Goal: Find specific page/section: Find specific page/section

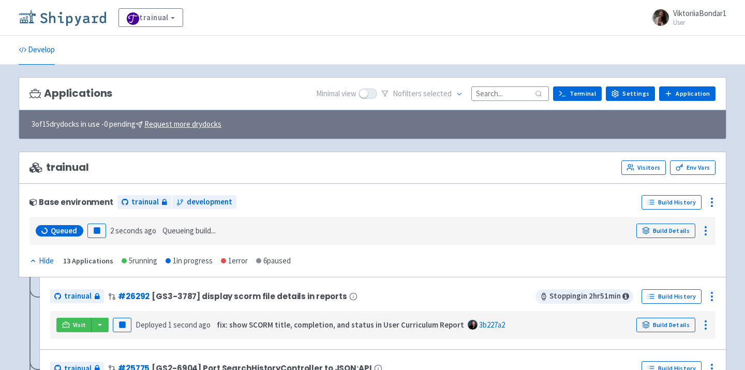
click at [75, 22] on img at bounding box center [62, 17] width 87 height 17
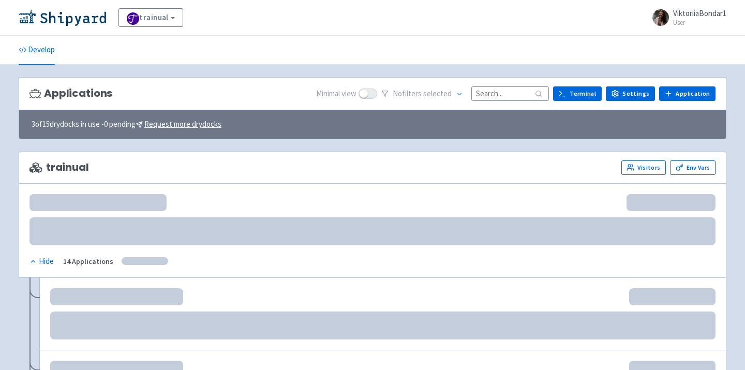
click at [510, 95] on input at bounding box center [511, 93] width 78 height 14
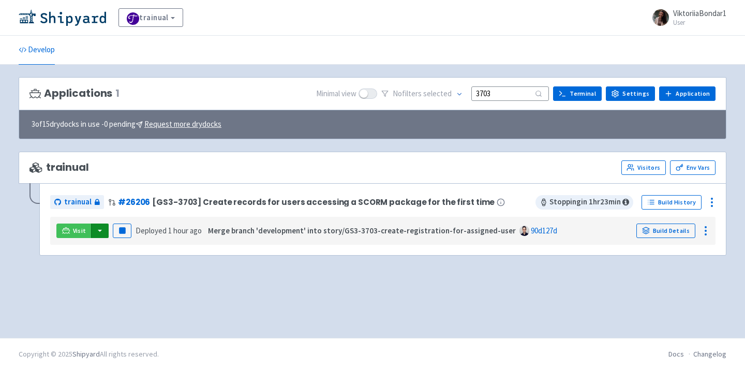
type input "3703"
click at [98, 230] on button "button" at bounding box center [100, 231] width 18 height 14
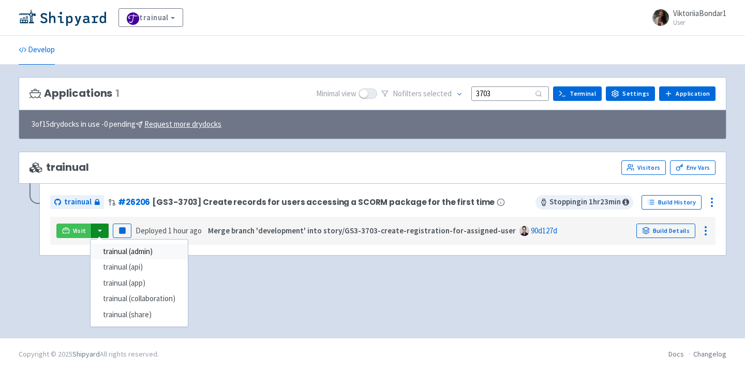
click at [120, 247] on link "trainual (admin)" at bounding box center [139, 252] width 97 height 16
